Goal: Transaction & Acquisition: Purchase product/service

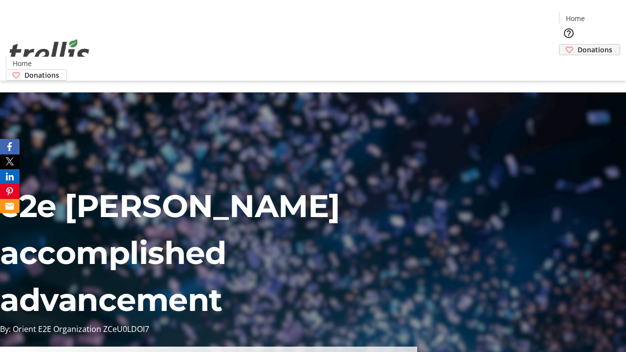
click at [578, 45] on span "Donations" at bounding box center [595, 50] width 35 height 10
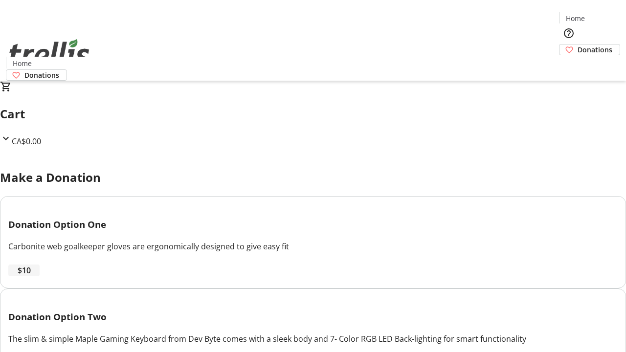
click at [31, 276] on span "$10" at bounding box center [24, 271] width 13 height 12
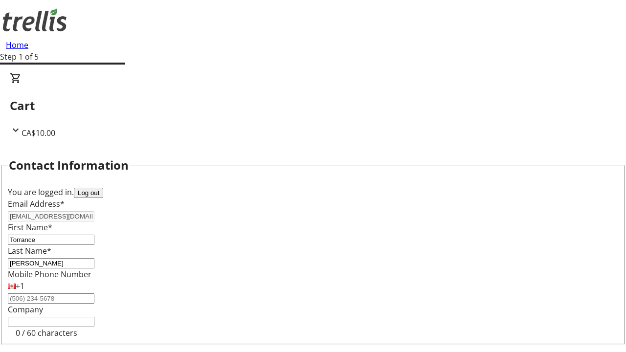
select select "BC"
select select "CA"
type input "V1Y 0C2"
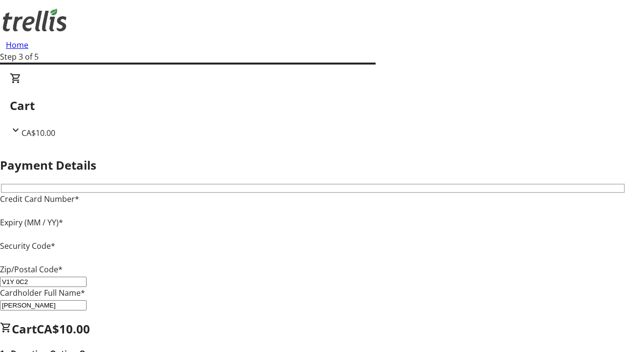
type input "V1Y 0C2"
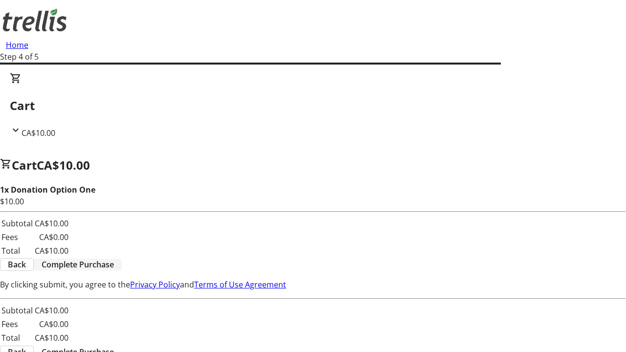
click at [114, 259] on span "Complete Purchase" at bounding box center [78, 265] width 72 height 12
